Goal: Task Accomplishment & Management: Manage account settings

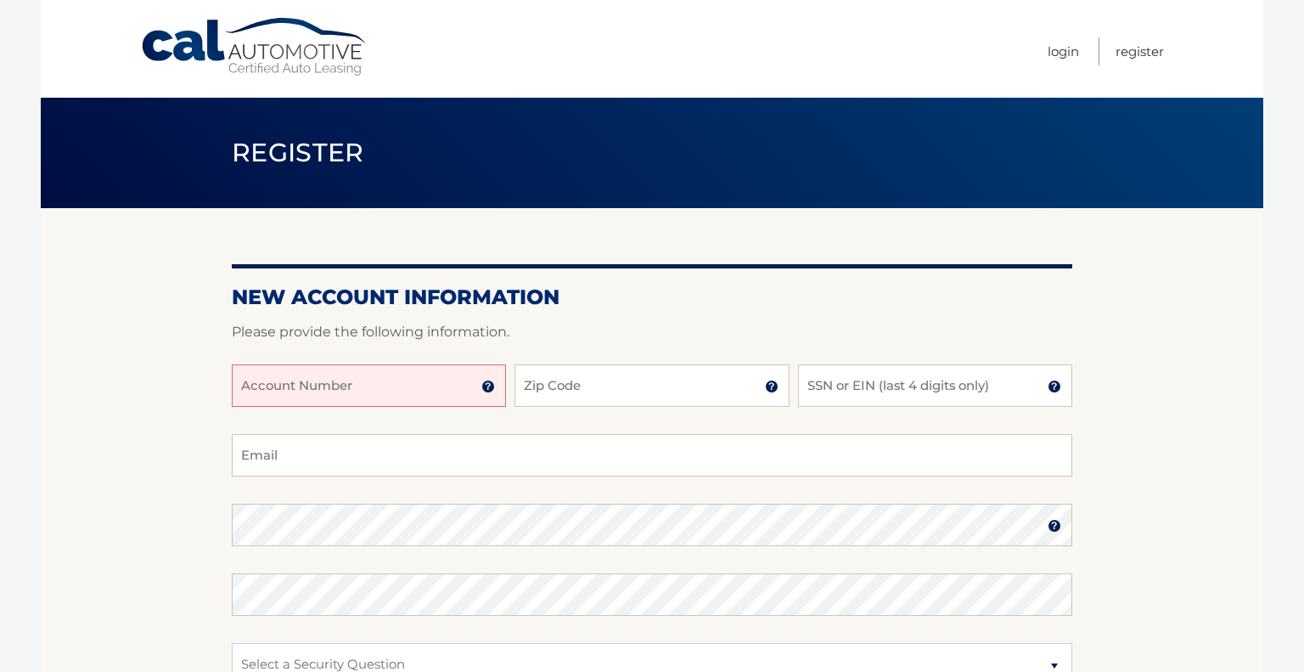
click at [332, 391] on input "Account Number" at bounding box center [369, 385] width 274 height 42
type input "44456000312"
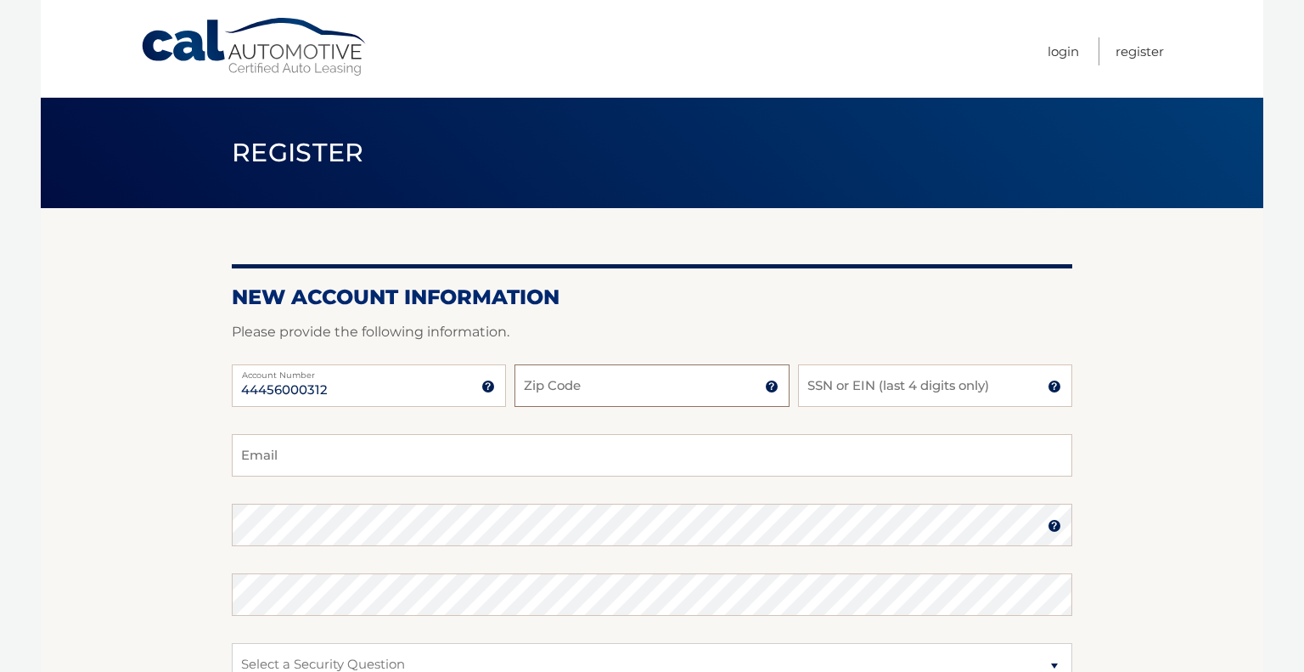
click at [589, 386] on input "Zip Code" at bounding box center [652, 385] width 274 height 42
type input "07016"
click at [601, 464] on input "ashleywohlrab@gmail.com" at bounding box center [652, 455] width 841 height 42
type input "ashley.enste@gmail.com"
click at [946, 399] on input "SSN or EIN (last 4 digits only)" at bounding box center [935, 385] width 274 height 42
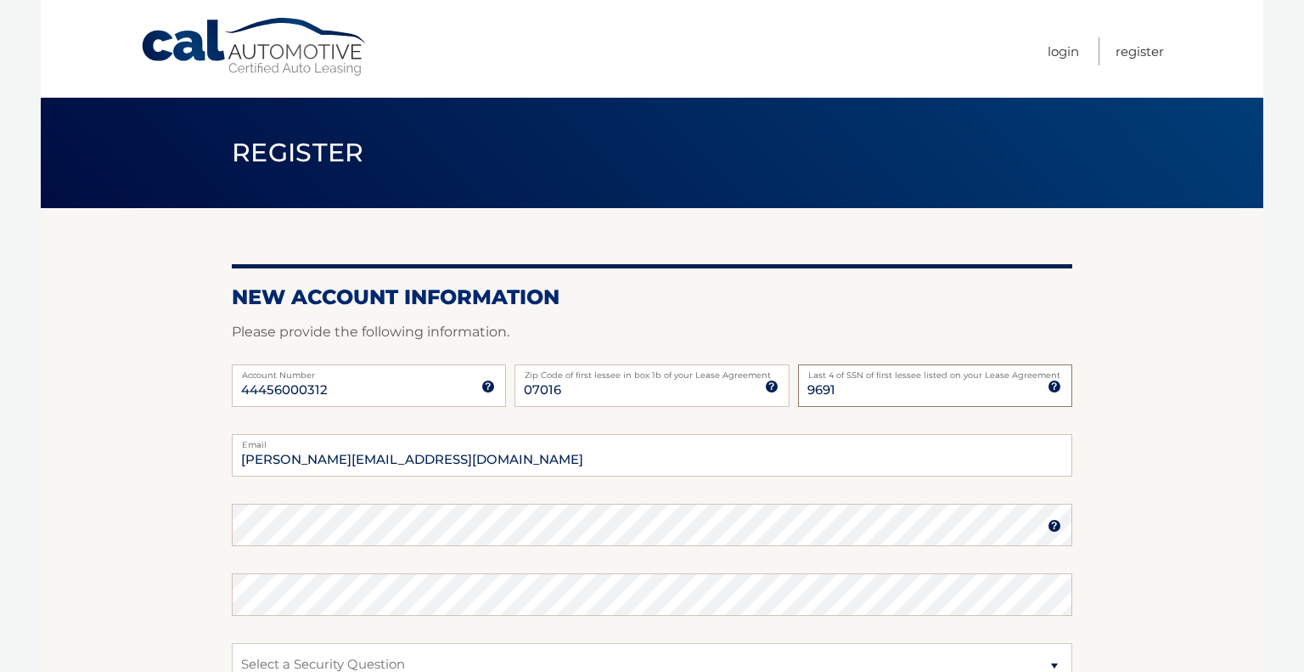
type input "9691"
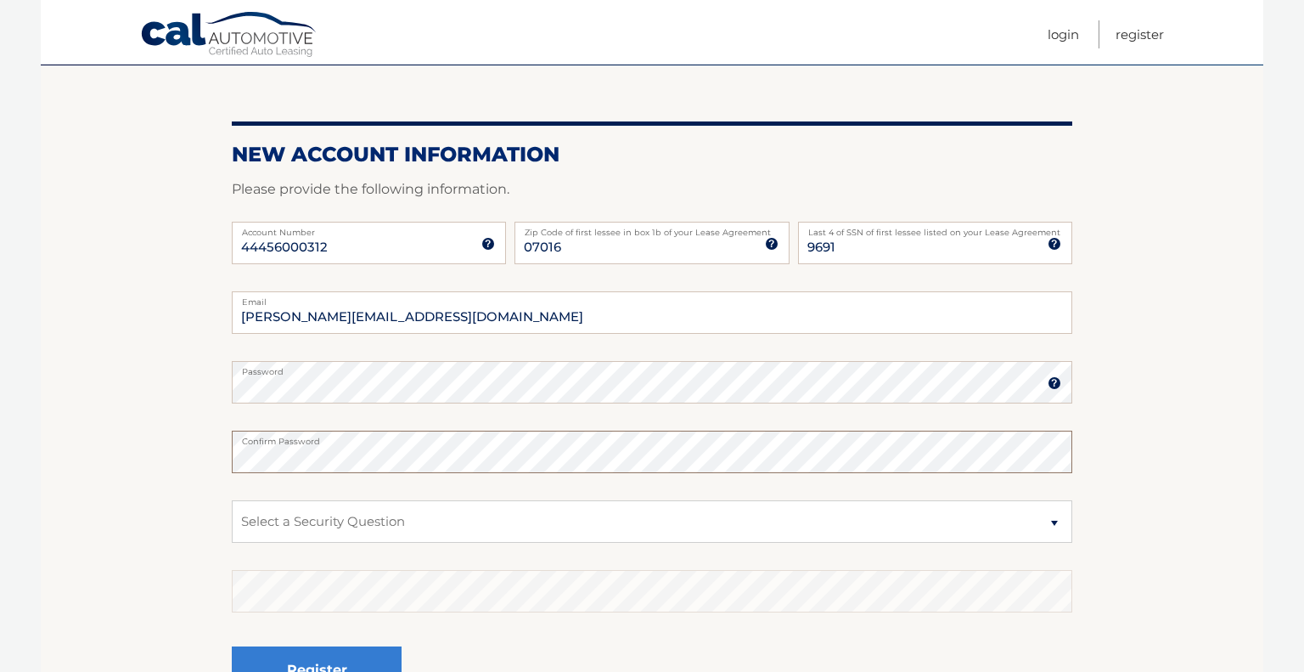
scroll to position [289, 0]
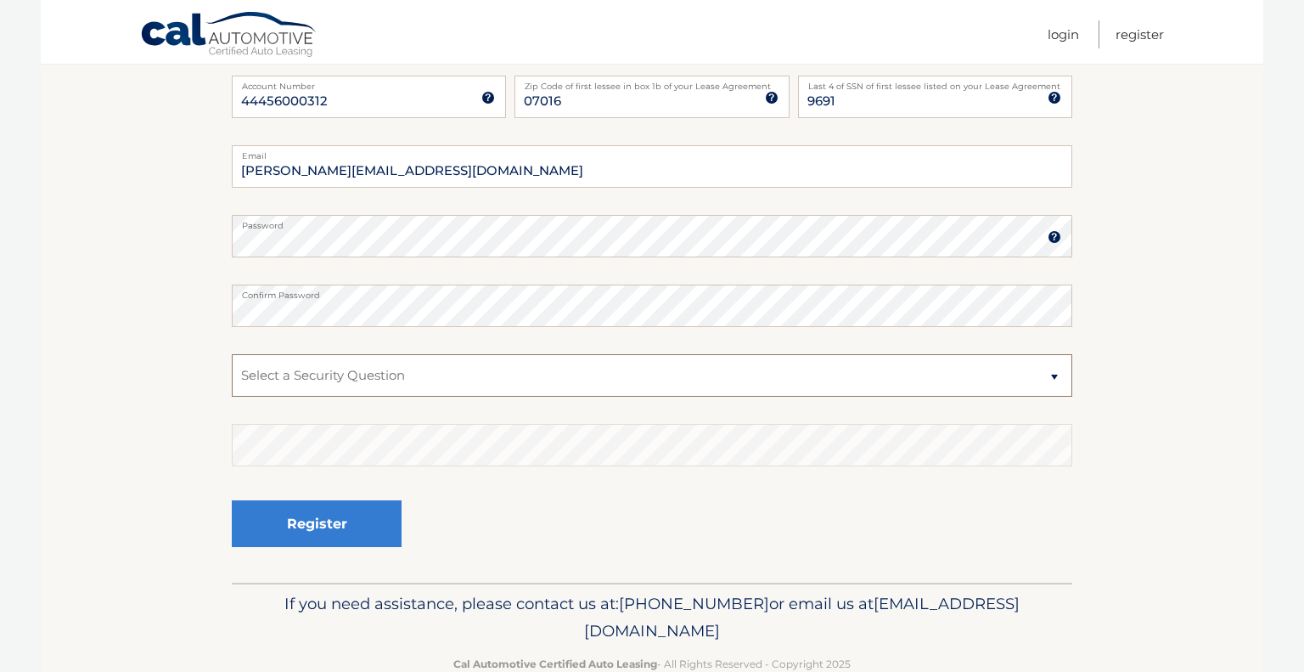
click at [361, 370] on select "Select a Security Question What was the name of your elementary school? What is…" at bounding box center [652, 375] width 841 height 42
select select "1"
click at [232, 354] on select "Select a Security Question What was the name of your elementary school? What is…" at bounding box center [652, 375] width 841 height 42
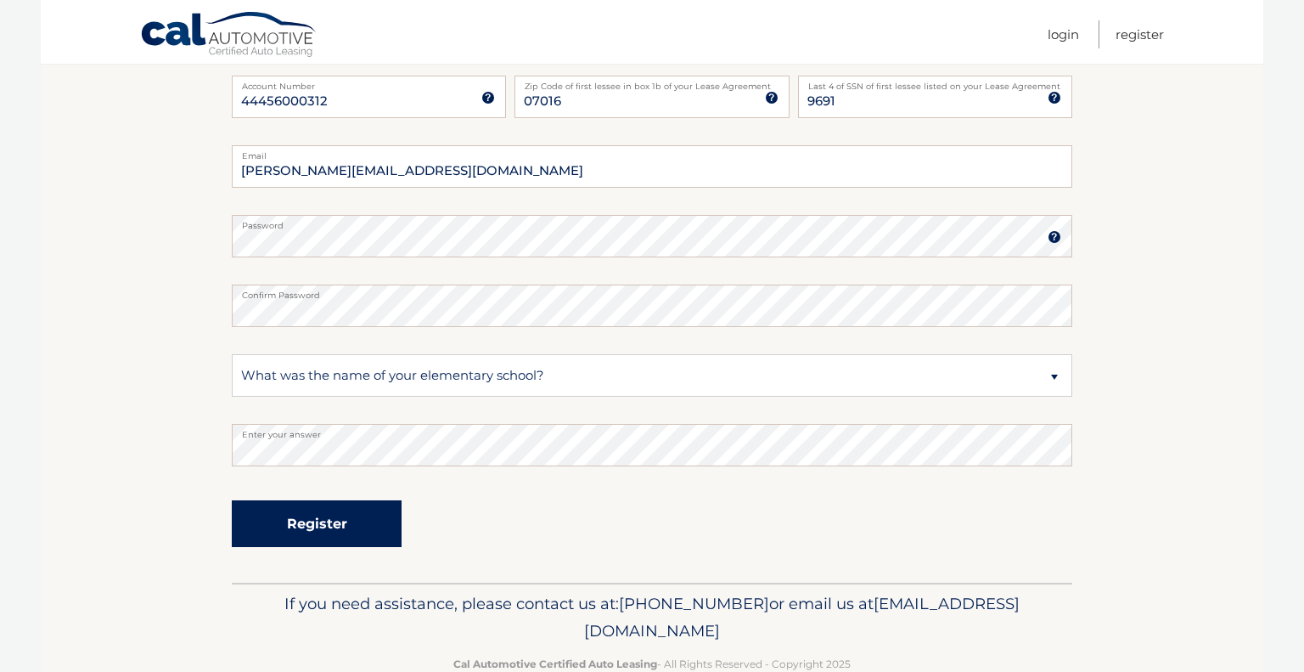
click at [318, 527] on button "Register" at bounding box center [317, 523] width 170 height 47
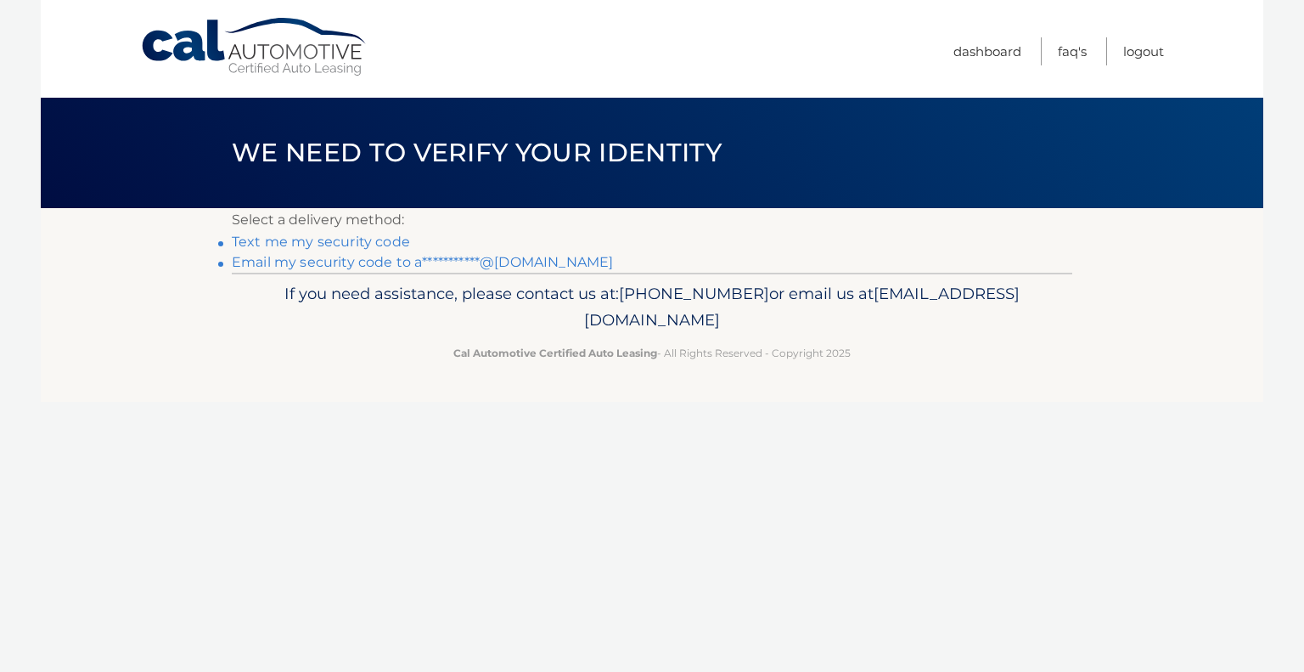
click at [302, 241] on link "Text me my security code" at bounding box center [321, 242] width 178 height 16
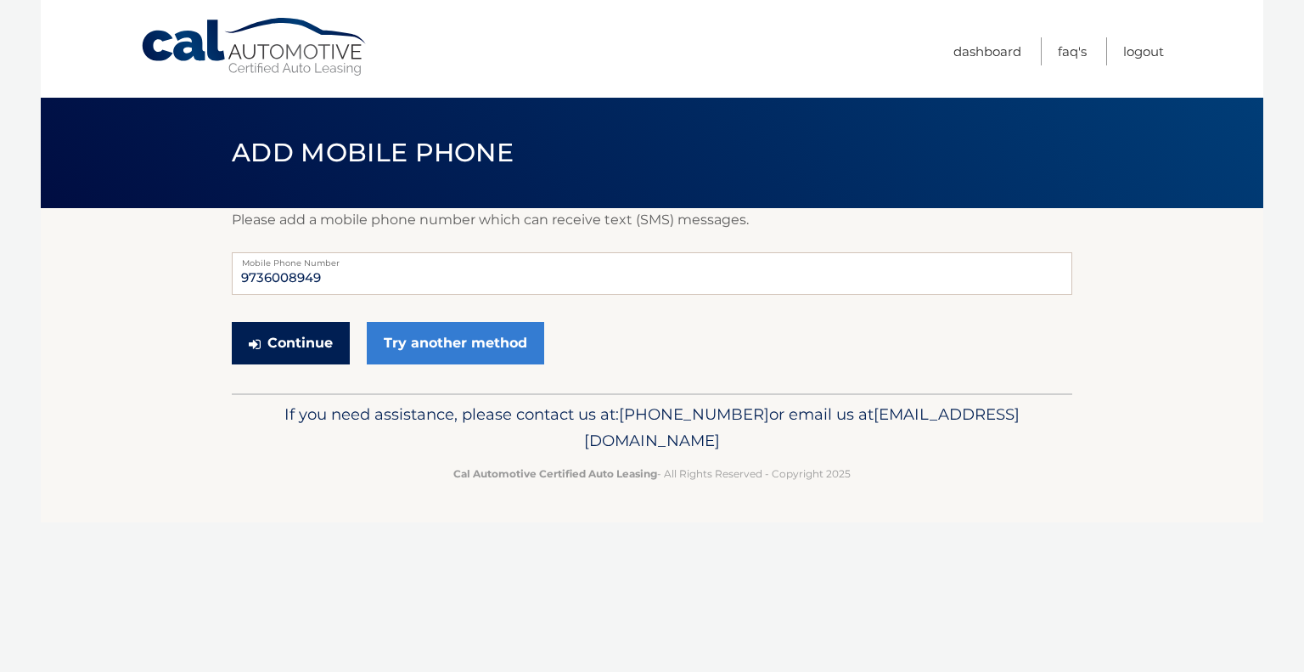
click at [324, 334] on button "Continue" at bounding box center [291, 343] width 118 height 42
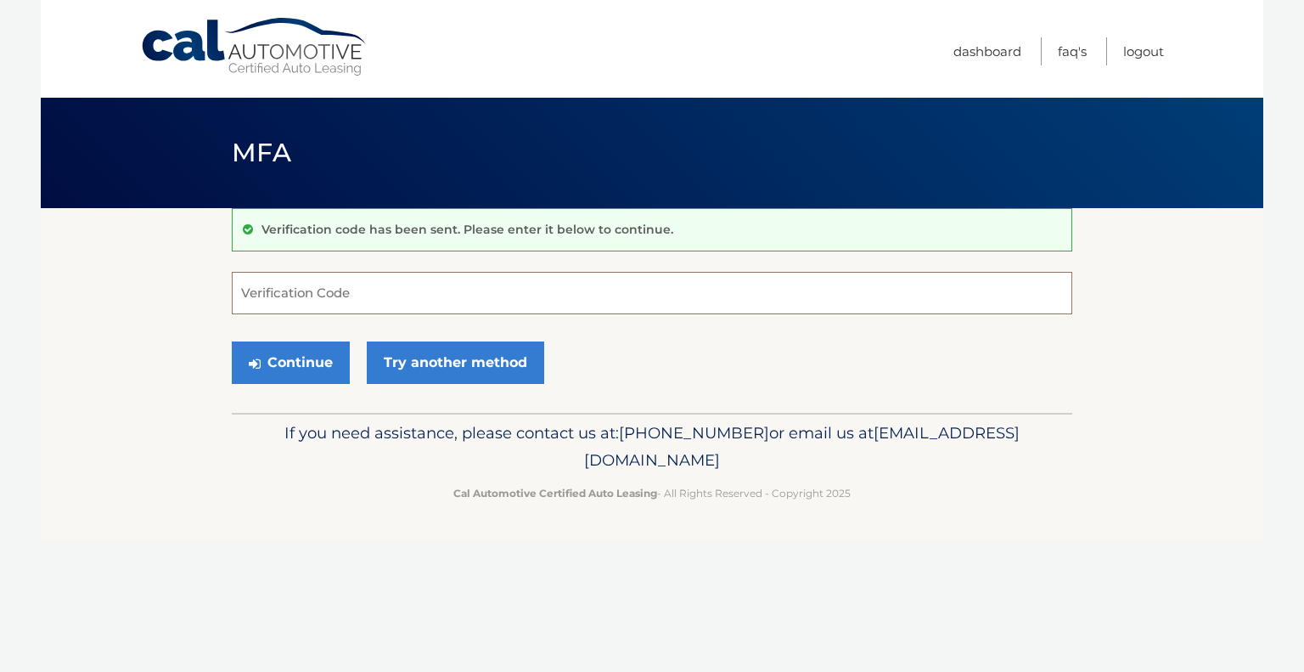
click at [307, 301] on input "Verification Code" at bounding box center [652, 293] width 841 height 42
type input "721989"
click at [295, 361] on button "Continue" at bounding box center [291, 362] width 118 height 42
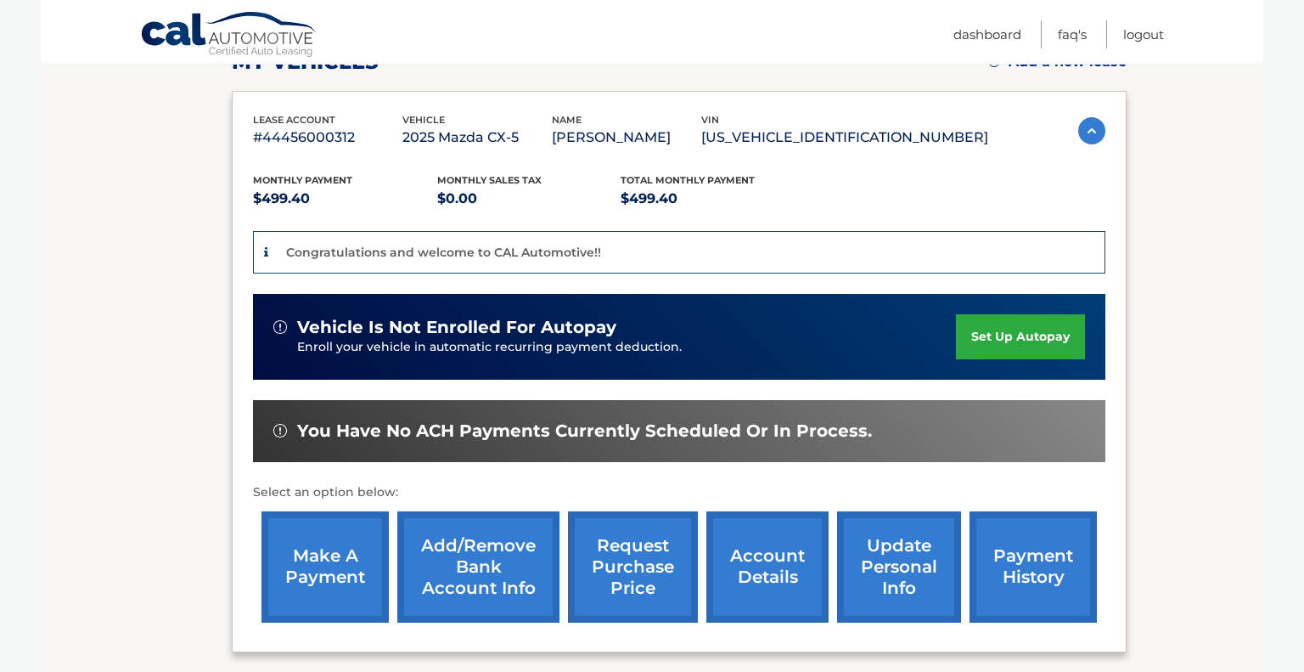
scroll to position [262, 0]
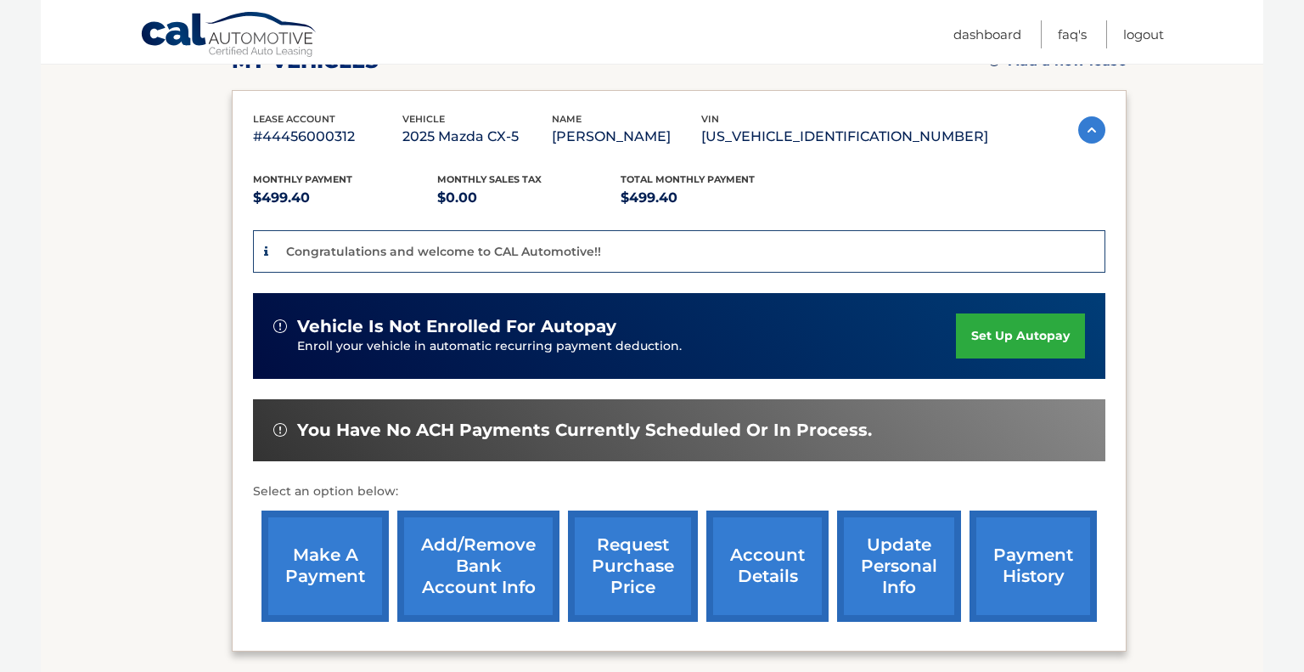
click at [1002, 337] on link "set up autopay" at bounding box center [1020, 335] width 129 height 45
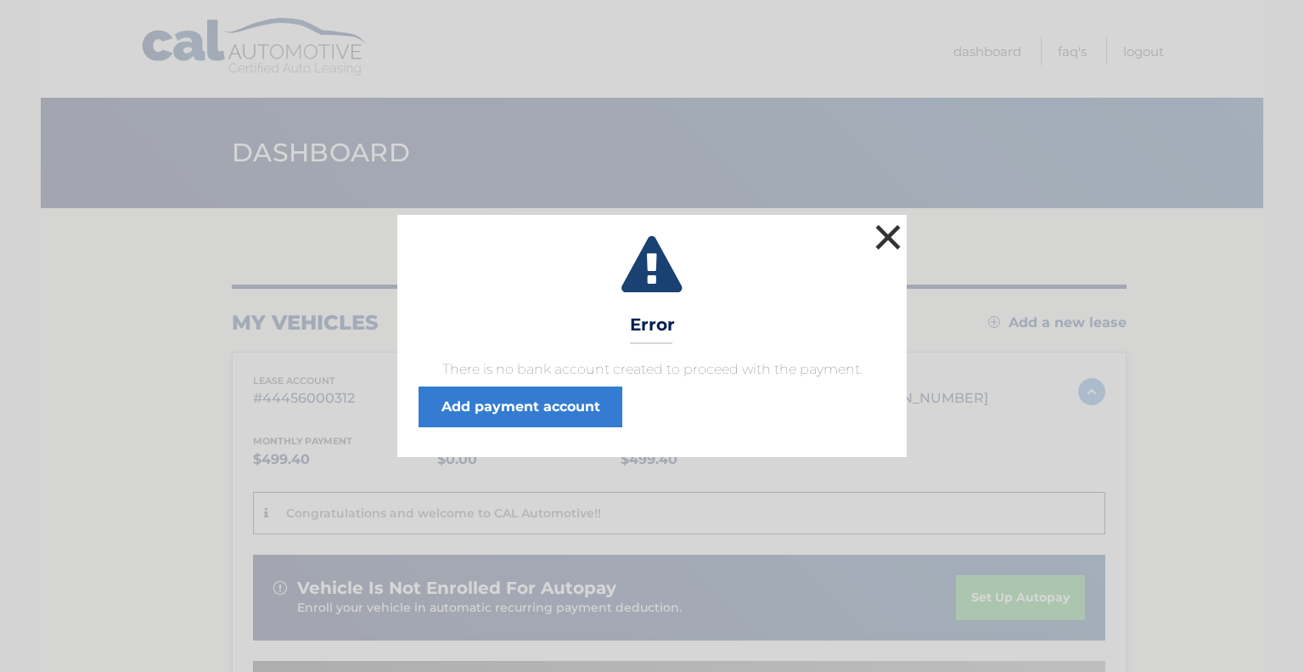
click at [887, 239] on button "×" at bounding box center [888, 237] width 34 height 34
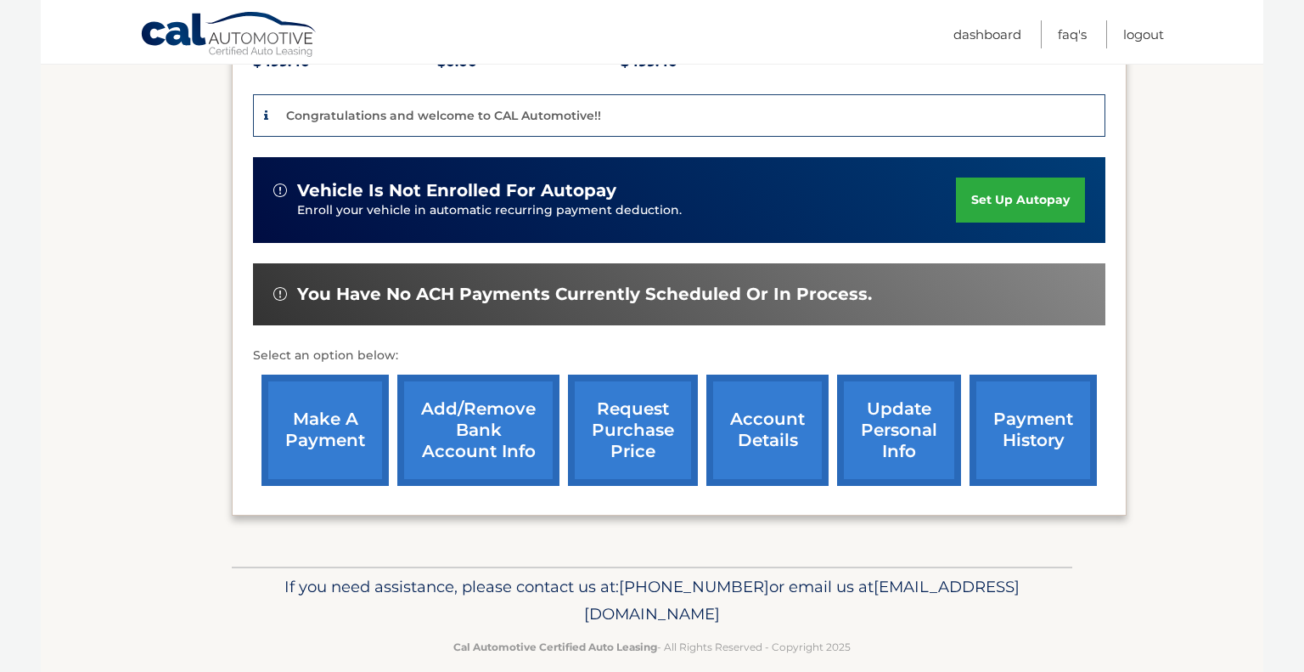
scroll to position [418, 0]
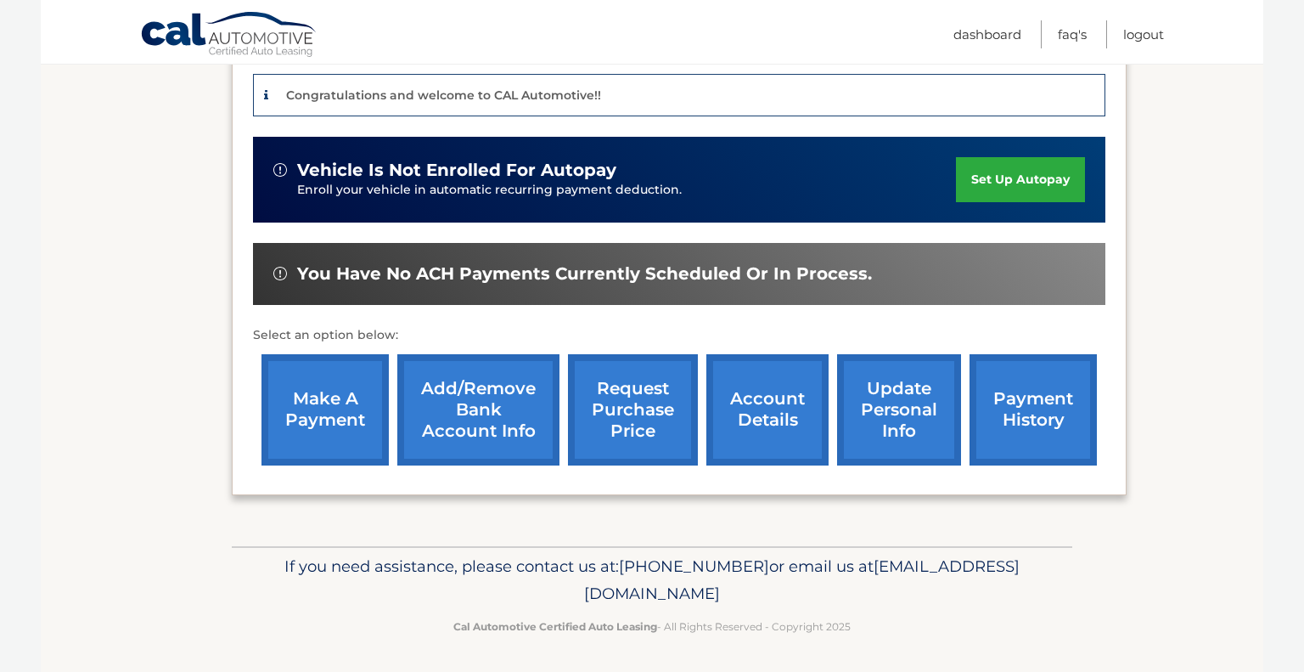
click at [483, 414] on link "Add/Remove bank account info" at bounding box center [478, 409] width 162 height 111
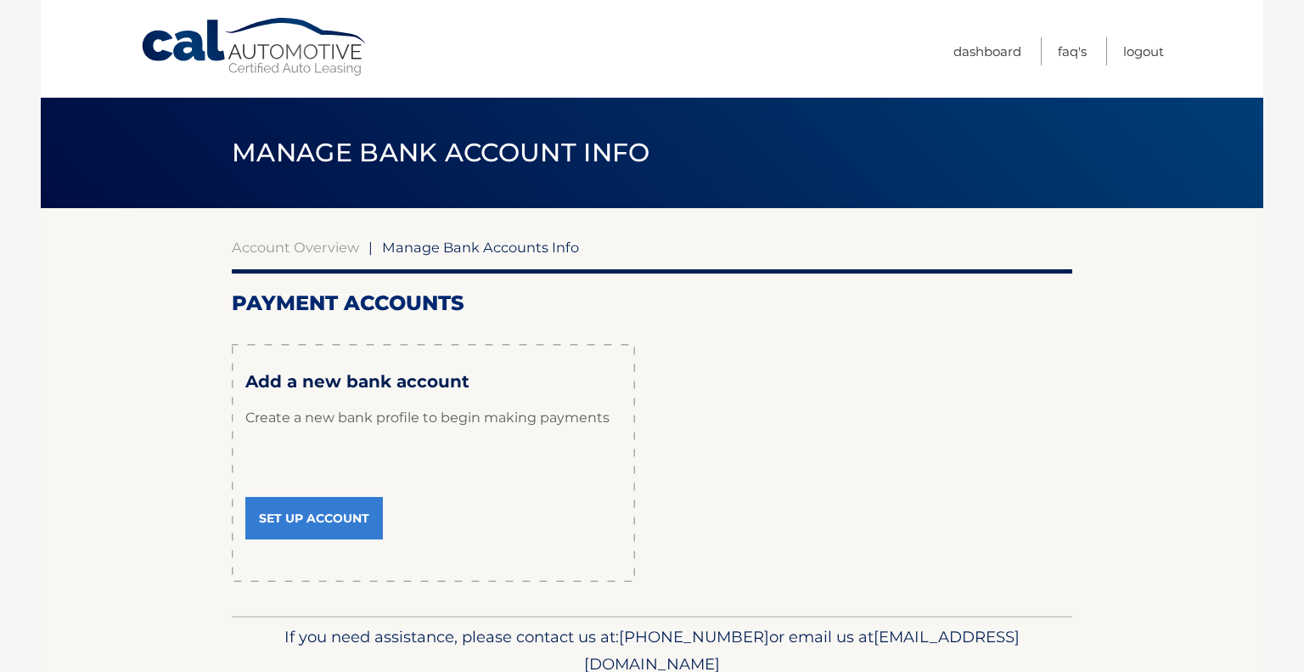
click at [352, 506] on link "Set Up Account" at bounding box center [314, 518] width 138 height 42
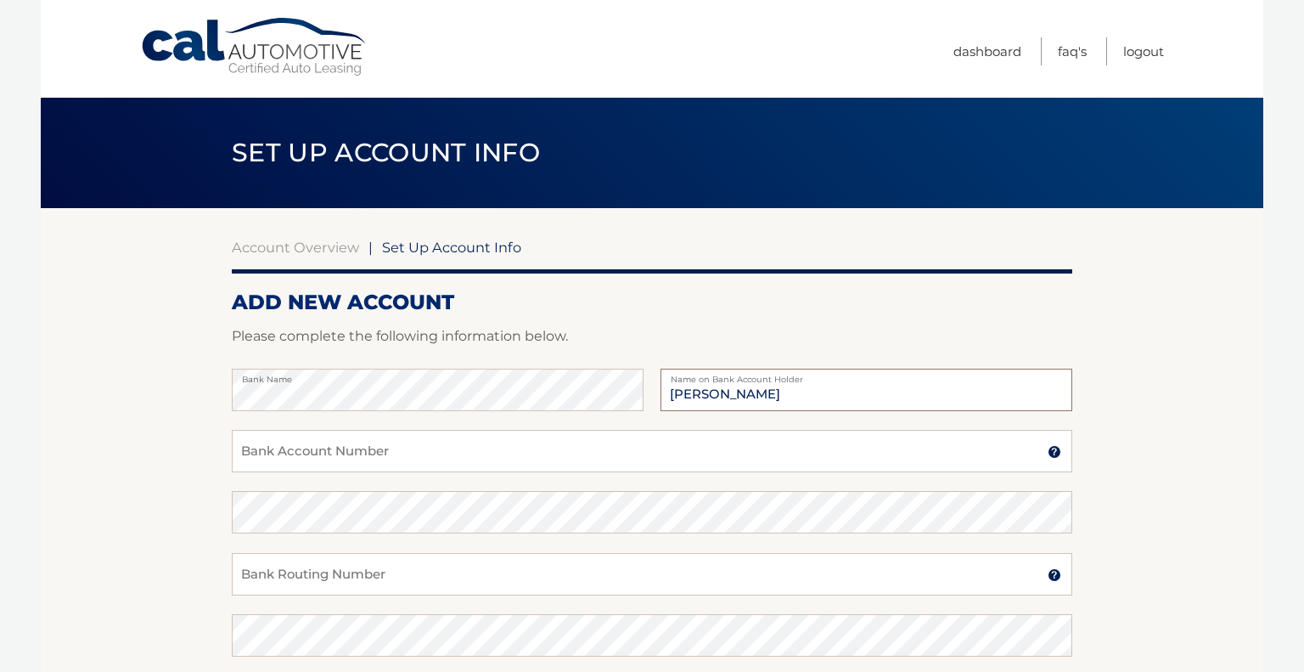
type input "[PERSON_NAME]"
click at [248, 453] on input "Bank Account Number" at bounding box center [652, 451] width 841 height 42
type input "474377400"
click at [302, 572] on input "Bank Routing Number" at bounding box center [652, 574] width 841 height 42
type input "021202337"
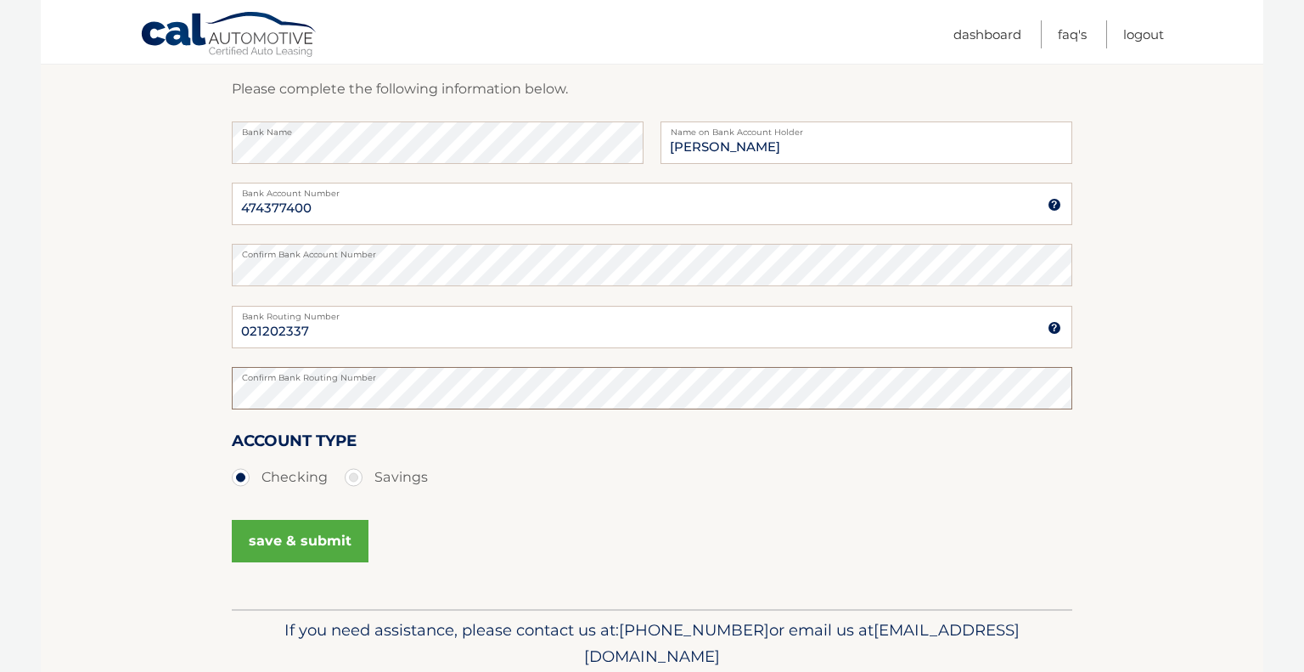
scroll to position [246, 0]
click at [273, 552] on button "save & submit" at bounding box center [300, 542] width 137 height 42
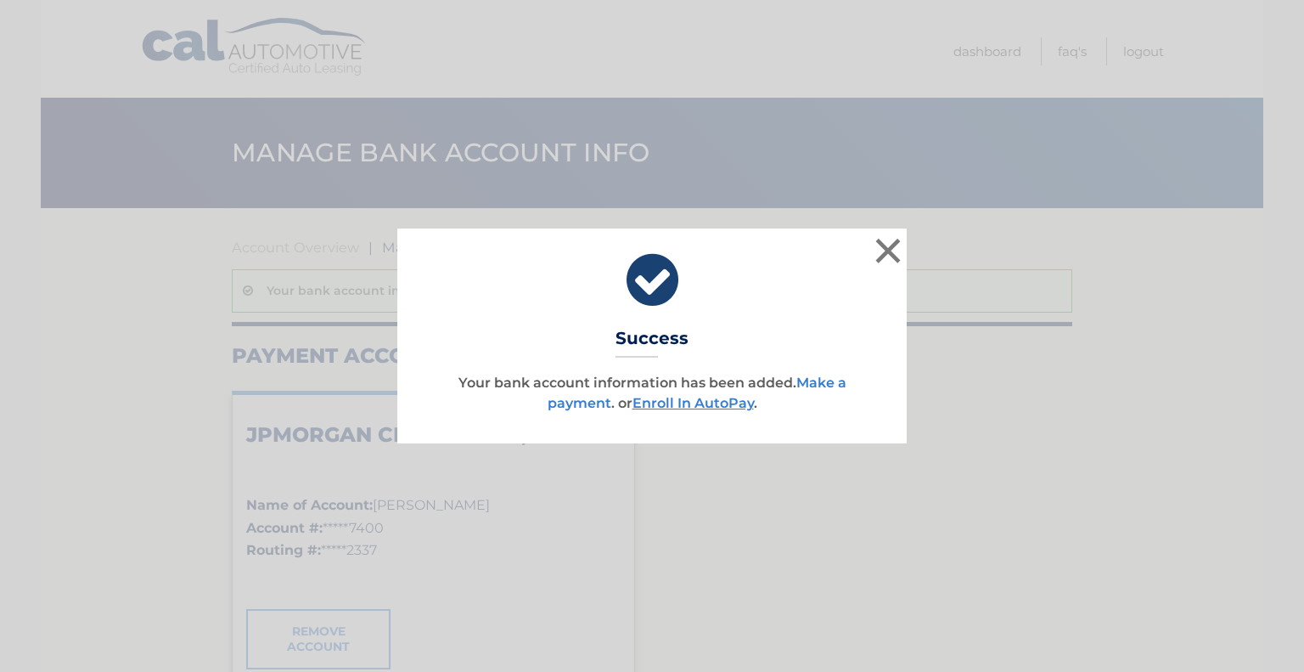
click at [588, 405] on link "Make a payment" at bounding box center [697, 392] width 299 height 37
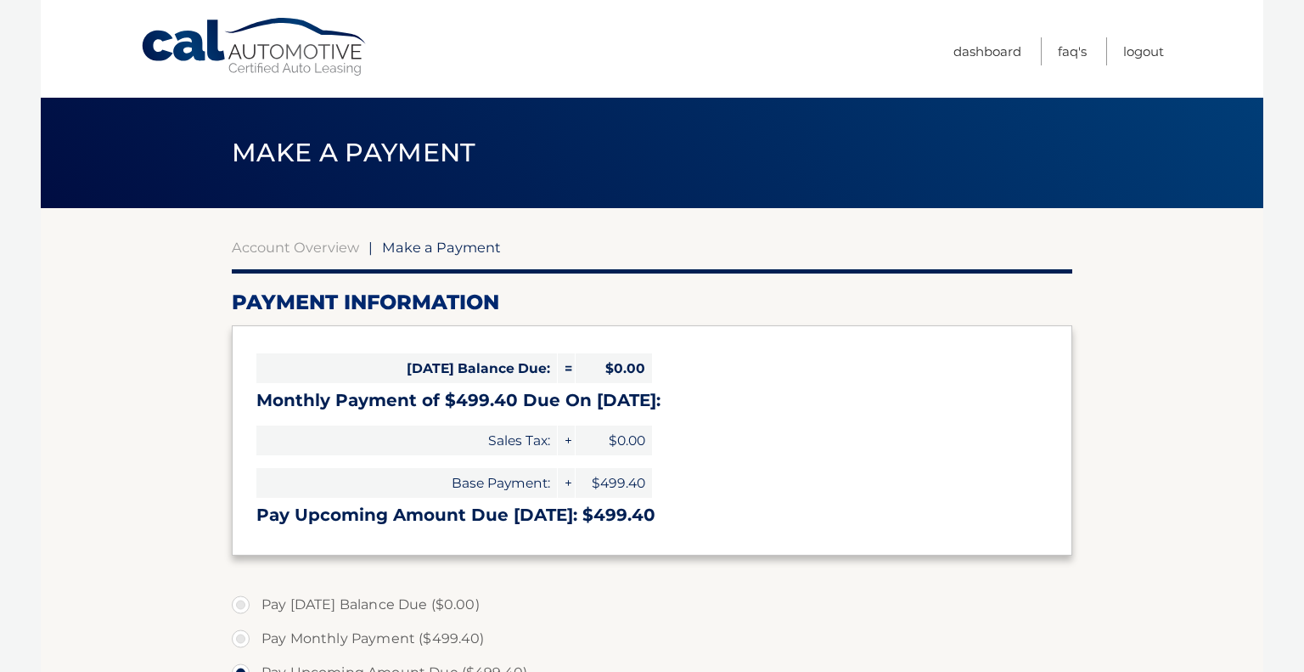
select select "ZTY1NTcxMWMtZmFjZS00MmU2LWE1YjctZjk4ODVlOWNlYTI5"
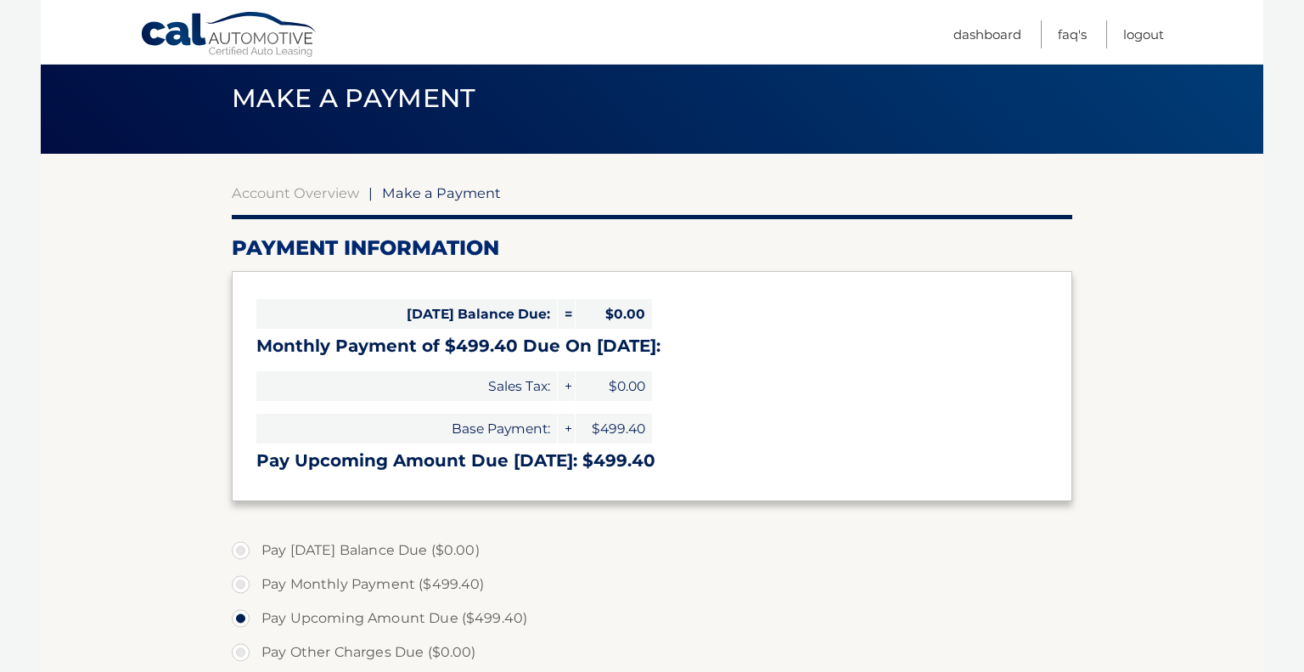
scroll to position [70, 0]
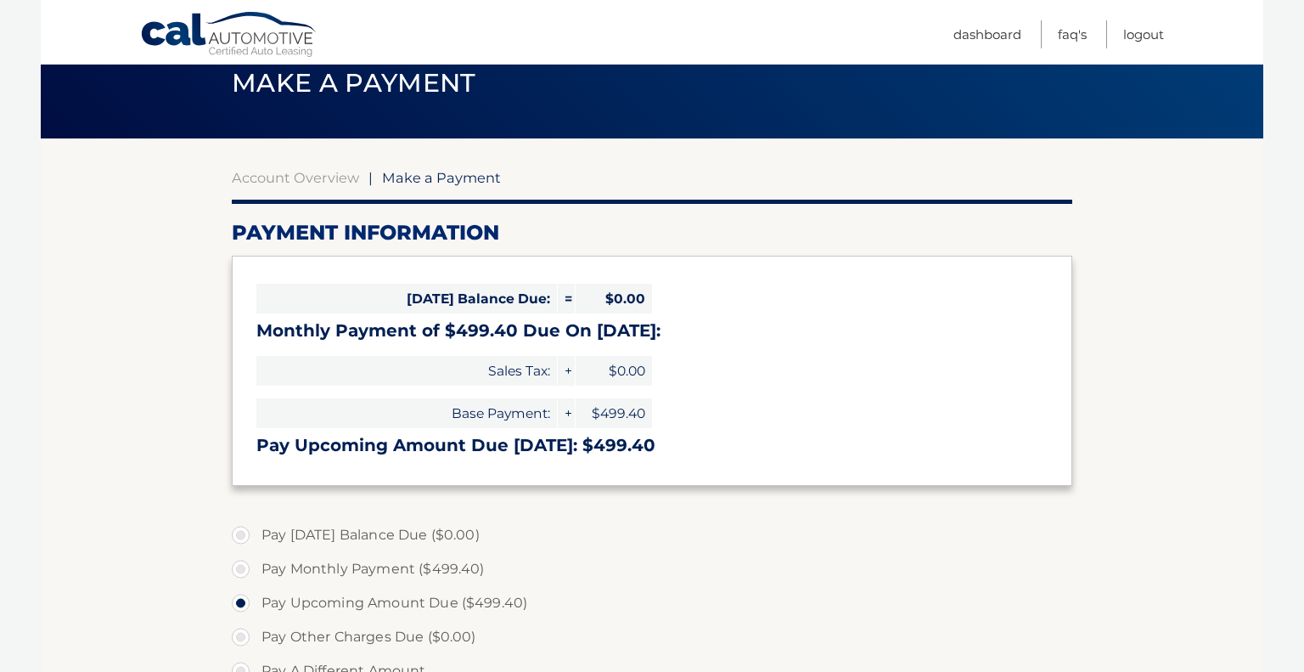
click at [234, 314] on div "Today's Balance Due: = $0.00 Monthly Payment of $499.40 Due On Sep 14: Sales Ta…" at bounding box center [652, 370] width 841 height 229
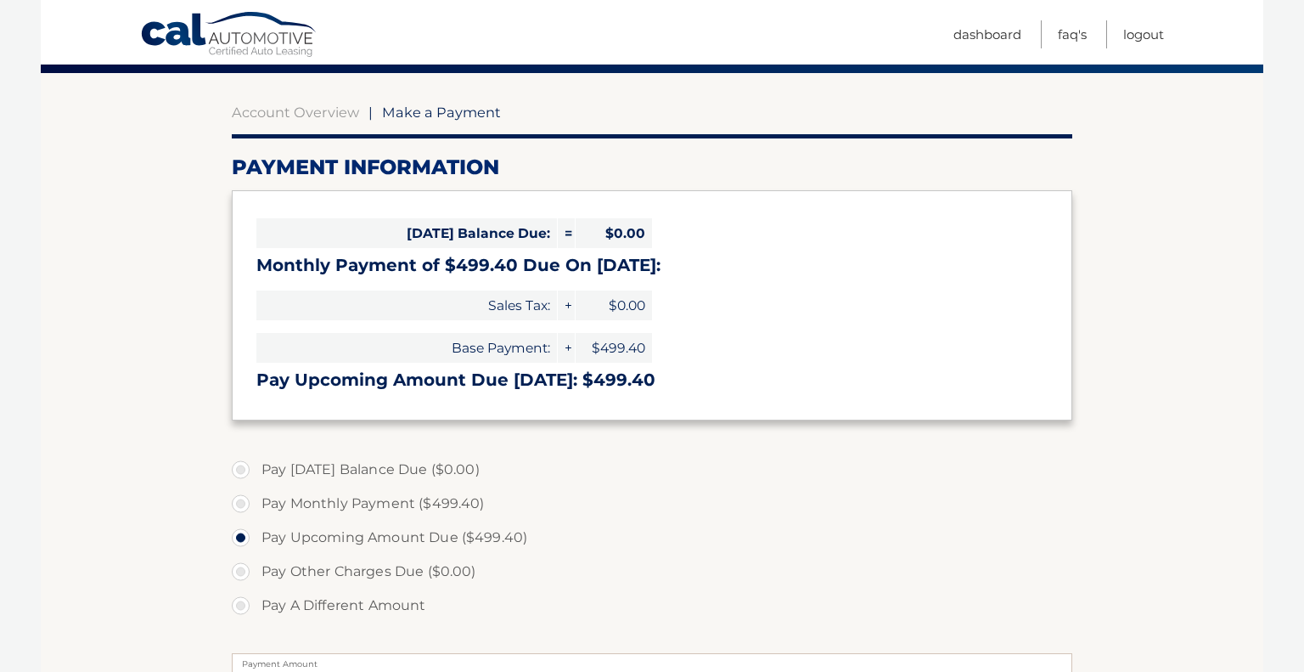
scroll to position [0, 0]
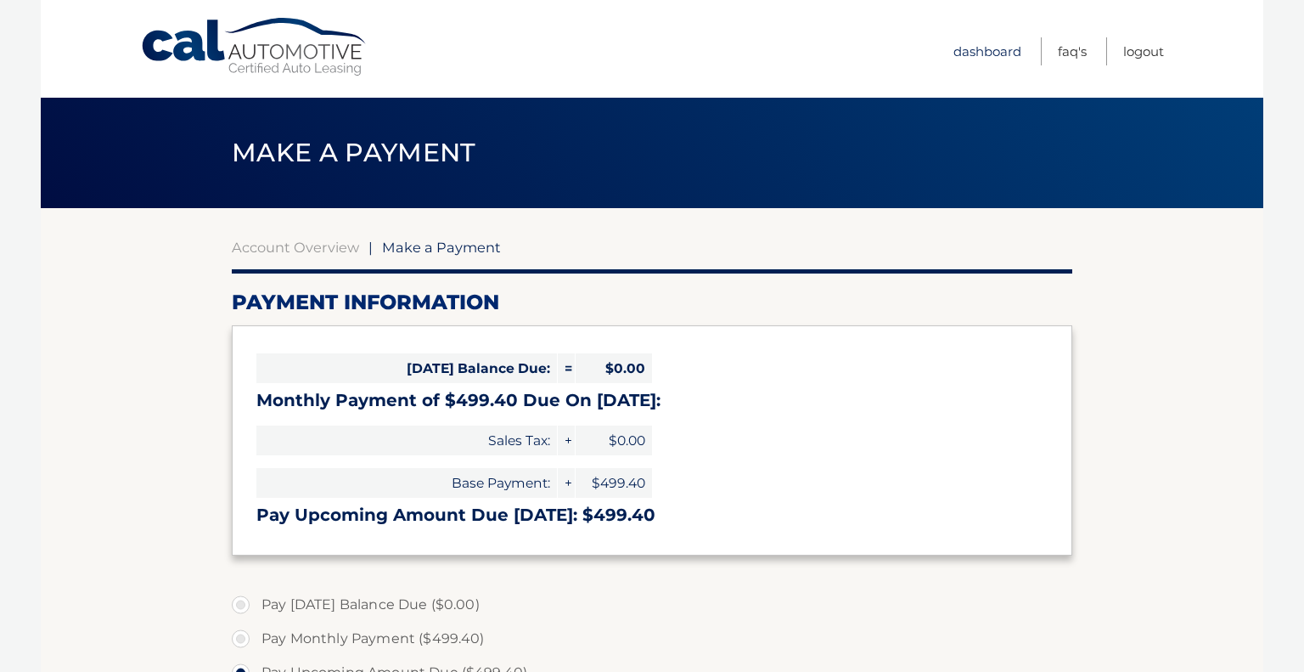
click at [955, 50] on link "Dashboard" at bounding box center [988, 51] width 68 height 28
